Goal: Check status

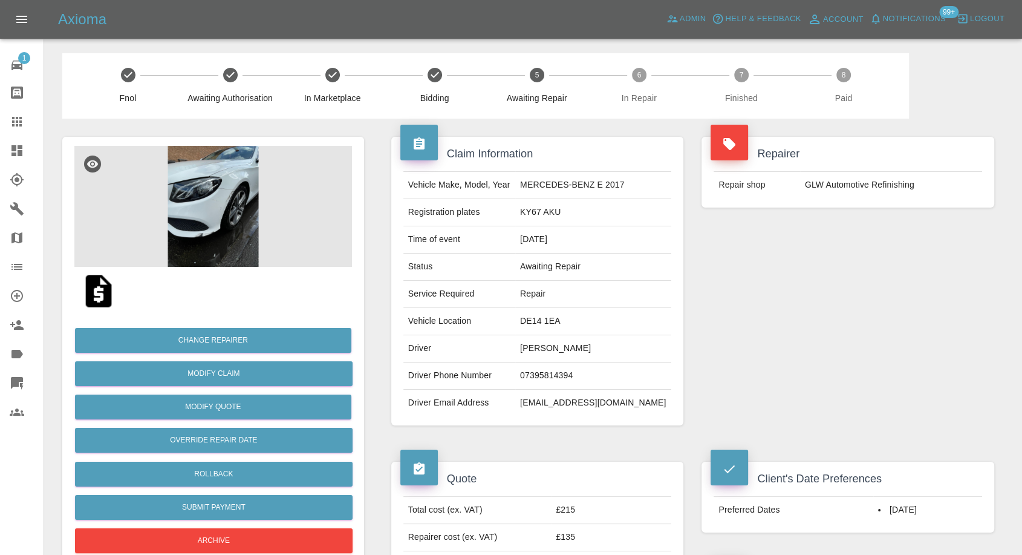
click at [553, 373] on td "07395814394" at bounding box center [593, 375] width 156 height 27
copy td "07395814394"
